Goal: Information Seeking & Learning: Learn about a topic

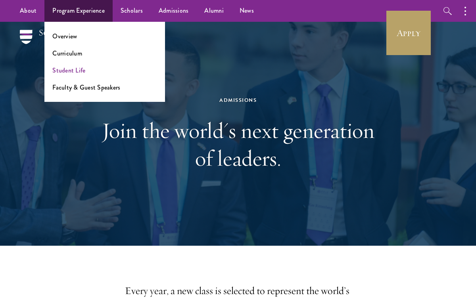
click at [81, 73] on link "Student Life" at bounding box center [68, 70] width 33 height 9
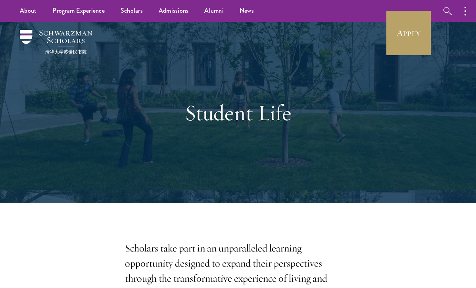
scroll to position [177, 0]
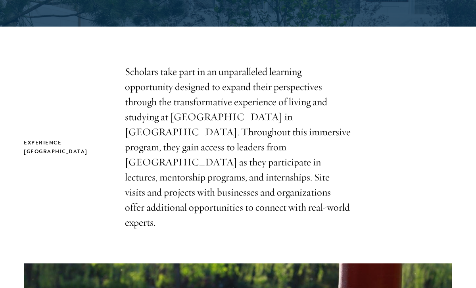
click at [318, 163] on p "Scholars take part in an unparalleled learning opportunity designed to expand t…" at bounding box center [238, 146] width 226 height 165
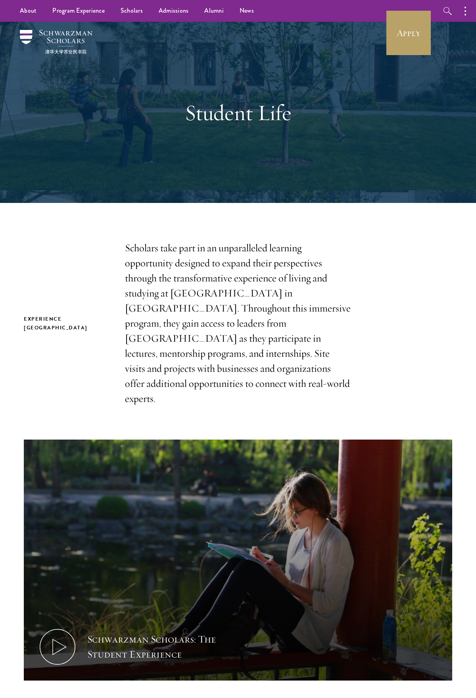
scroll to position [0, 0]
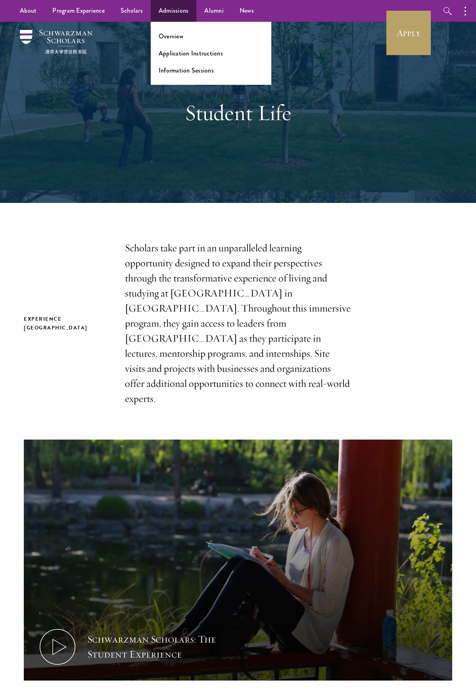
click at [169, 13] on link "Admissions" at bounding box center [174, 11] width 46 height 22
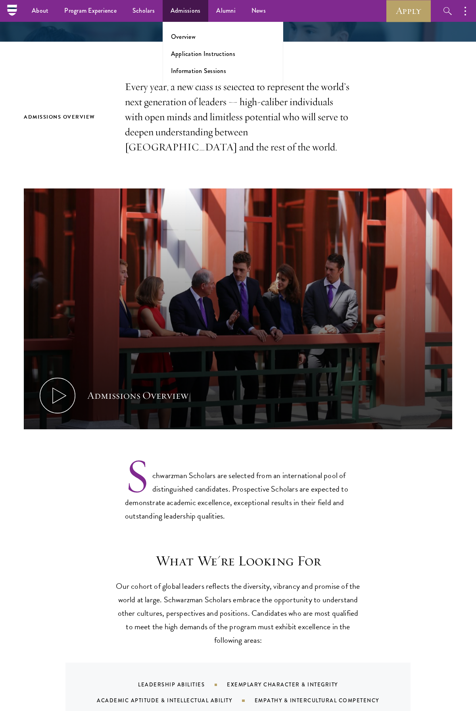
scroll to position [89, 0]
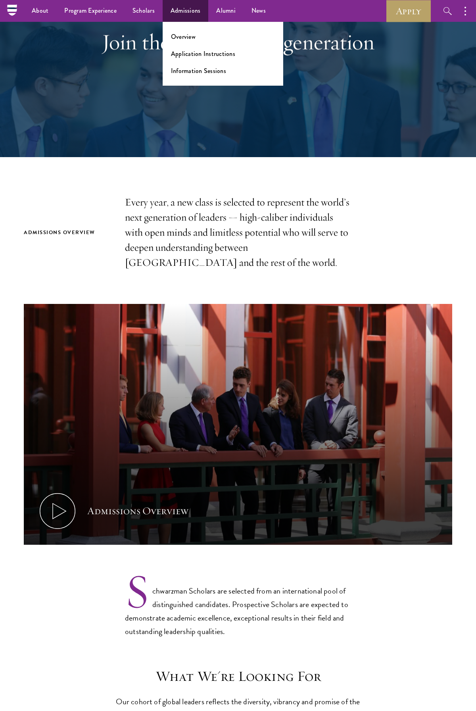
click at [195, 35] on li "Overview" at bounding box center [223, 36] width 104 height 9
click at [189, 40] on link "Overview" at bounding box center [183, 36] width 25 height 9
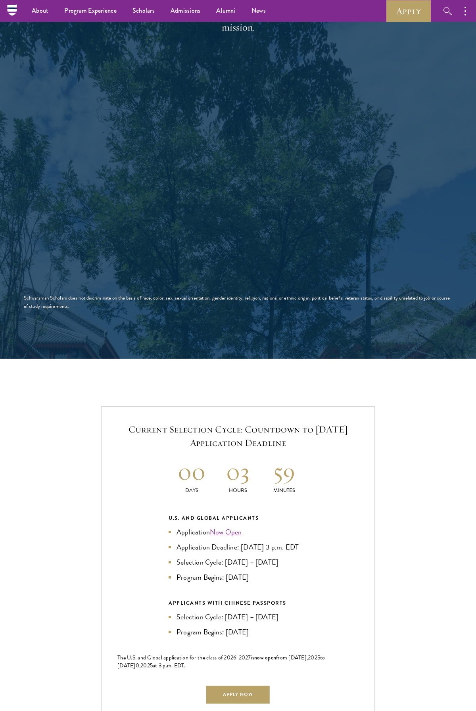
scroll to position [1119, 0]
